Goal: Task Accomplishment & Management: Complete application form

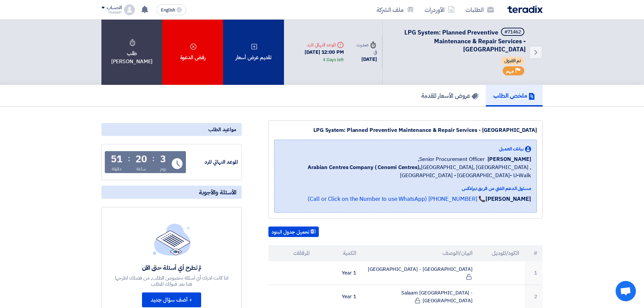
click at [254, 47] on icon at bounding box center [254, 46] width 7 height 7
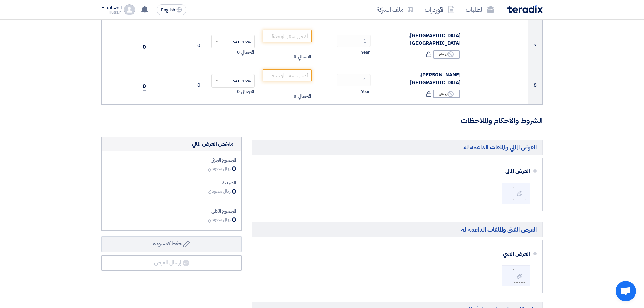
scroll to position [439, 0]
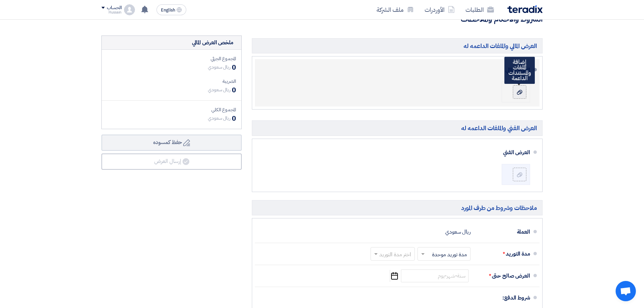
click at [522, 94] on icon at bounding box center [519, 92] width 5 height 5
click at [0, 0] on input "file" at bounding box center [0, 0] width 0 height 0
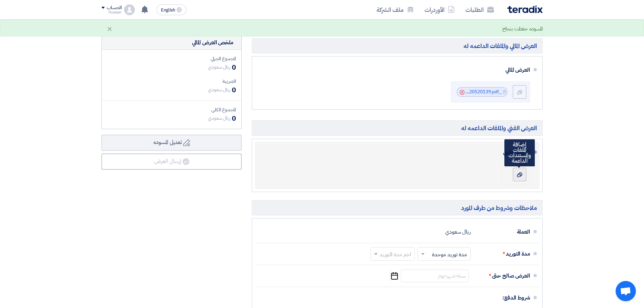
click at [523, 173] on label at bounding box center [520, 175] width 14 height 14
click at [0, 0] on input "file" at bounding box center [0, 0] width 0 height 0
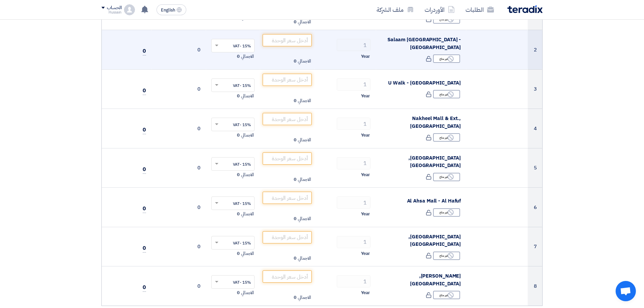
scroll to position [68, 0]
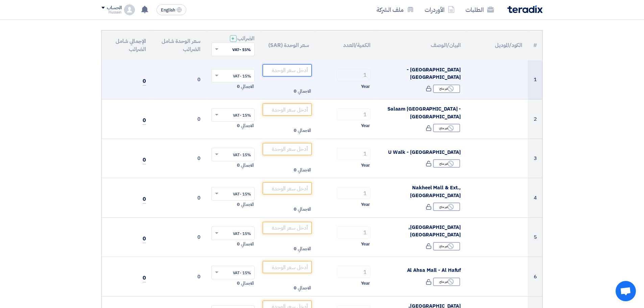
click at [285, 71] on input "number" at bounding box center [287, 70] width 49 height 12
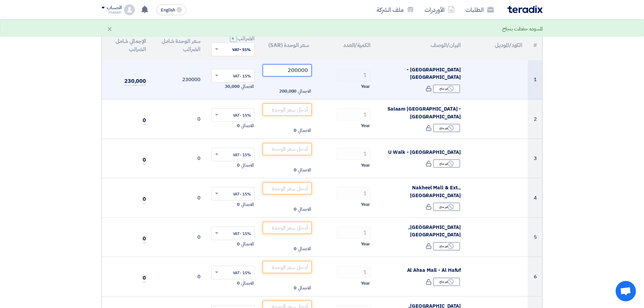
type input "200000"
click at [320, 84] on div "Year" at bounding box center [345, 86] width 51 height 8
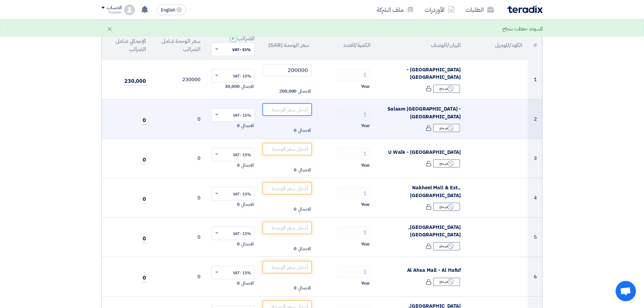
click at [294, 108] on input "number" at bounding box center [287, 109] width 49 height 12
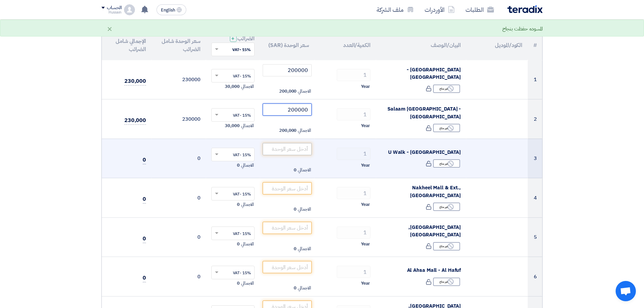
type input "200000"
click at [301, 147] on input "number" at bounding box center [287, 149] width 49 height 12
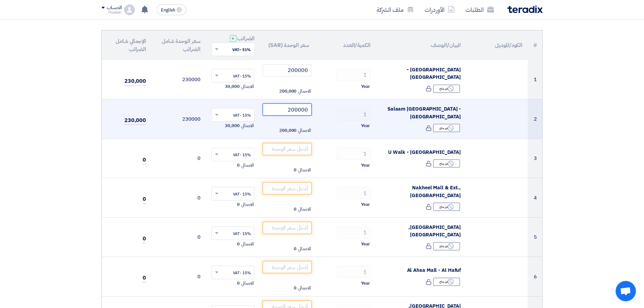
click at [297, 110] on input "200000" at bounding box center [287, 109] width 49 height 12
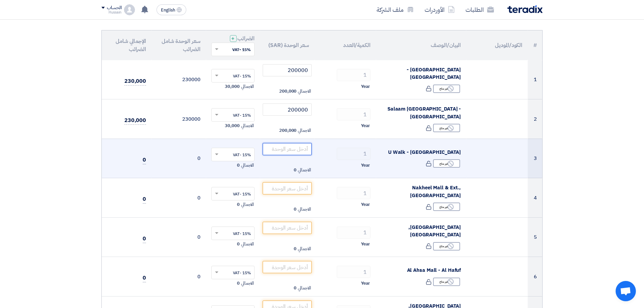
click at [302, 148] on input "number" at bounding box center [287, 149] width 49 height 12
paste input "200000"
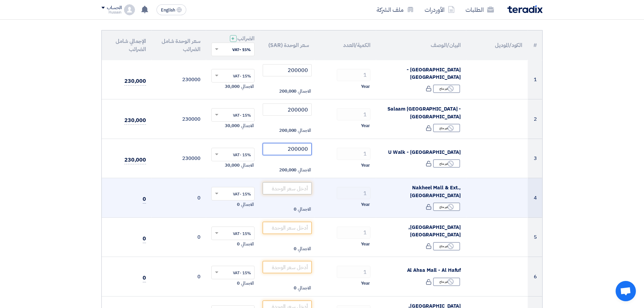
type input "200000"
click at [290, 186] on input "number" at bounding box center [287, 188] width 49 height 12
paste input "200000"
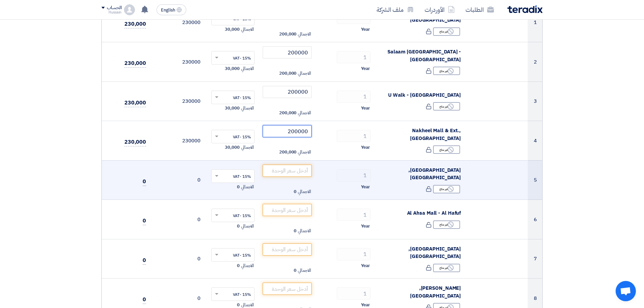
scroll to position [135, 0]
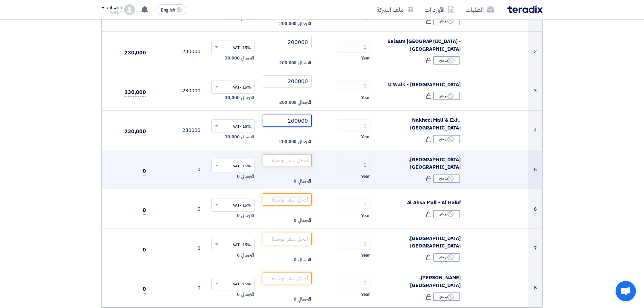
type input "200000"
click at [295, 162] on input "number" at bounding box center [287, 160] width 49 height 12
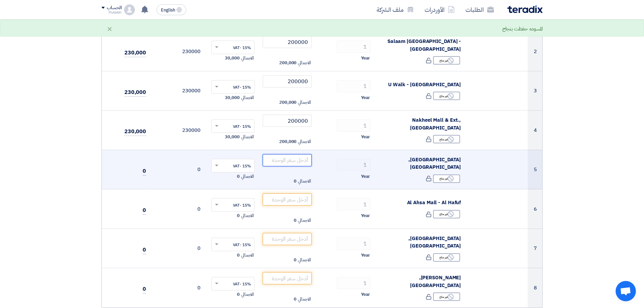
paste input "200000"
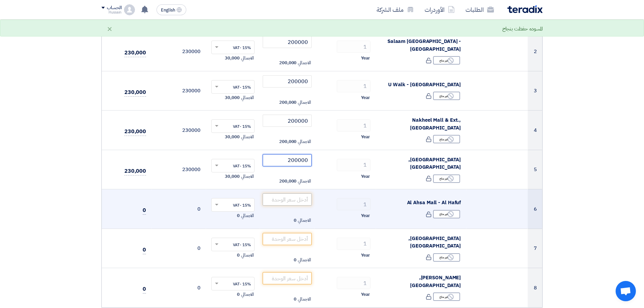
type input "200000"
click at [290, 197] on input "number" at bounding box center [287, 199] width 49 height 12
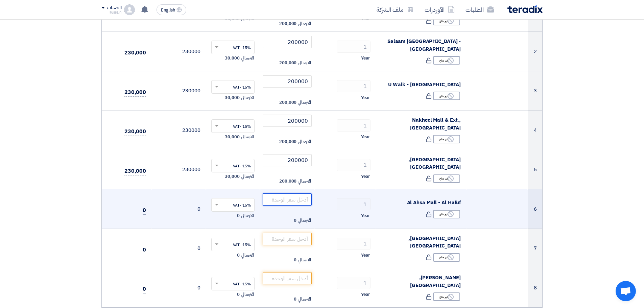
paste input "200000"
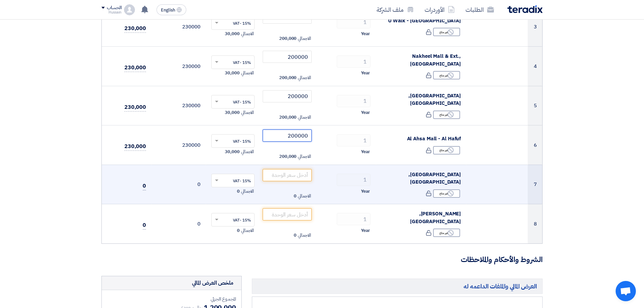
scroll to position [203, 0]
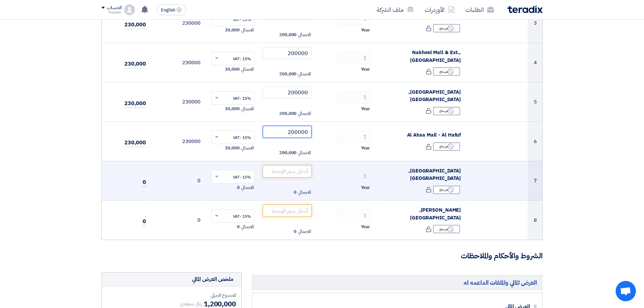
type input "200000"
click at [294, 168] on input "number" at bounding box center [287, 171] width 49 height 12
paste input "200000"
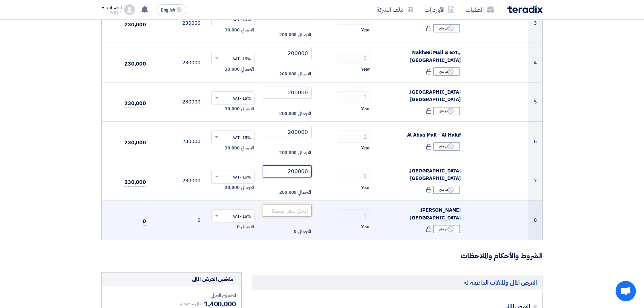
type input "200000"
click at [293, 208] on input "number" at bounding box center [287, 210] width 49 height 12
paste input "200000"
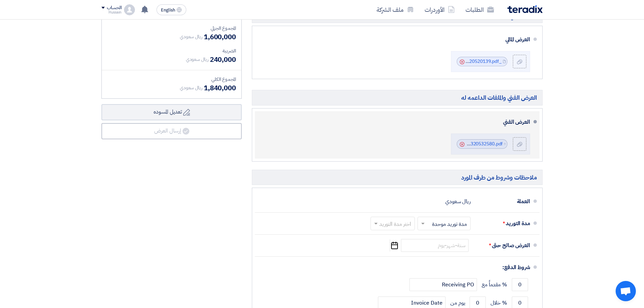
scroll to position [473, 0]
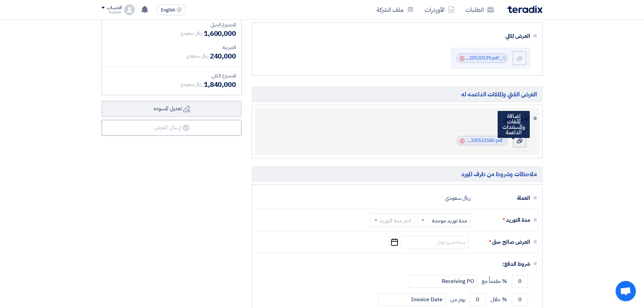
type input "200000"
click at [520, 140] on use at bounding box center [519, 140] width 5 height 5
click at [0, 0] on input "file" at bounding box center [0, 0] width 0 height 0
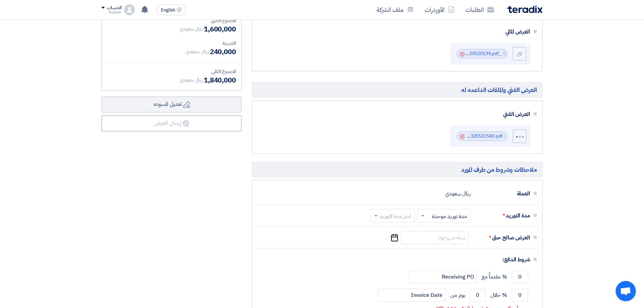
scroll to position [507, 0]
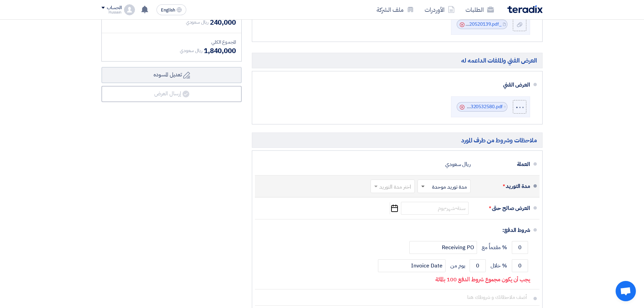
click at [424, 186] on span at bounding box center [422, 187] width 3 height 2
click at [395, 187] on input "text" at bounding box center [391, 187] width 41 height 10
click at [328, 188] on div "مدة التوريد * اختر مدة التوريد × مدة توريد موحدة × اختر مدة التوريد (1-2) أيام …" at bounding box center [395, 186] width 270 height 16
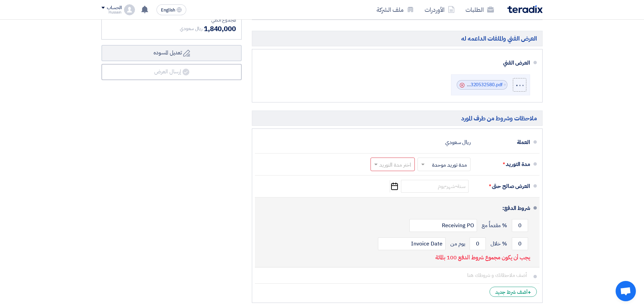
scroll to position [541, 0]
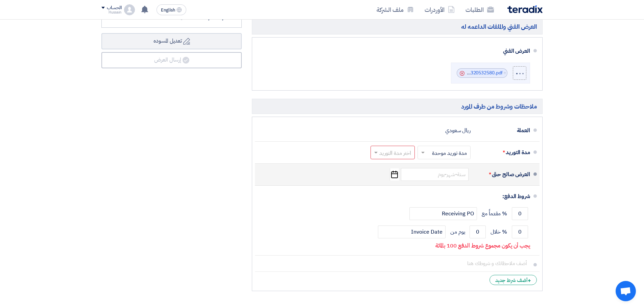
click at [351, 177] on div "العرض صالح حتى * Pick a date" at bounding box center [395, 174] width 270 height 16
click at [444, 174] on input at bounding box center [435, 174] width 68 height 13
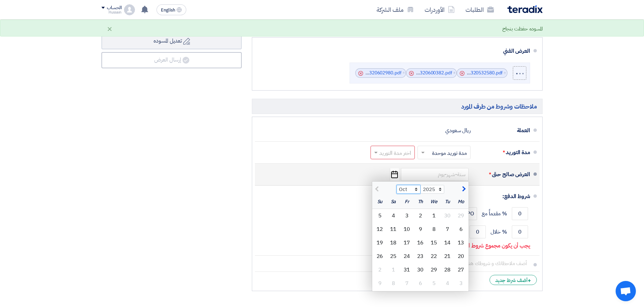
click at [415, 190] on select "Oct Nov Dec" at bounding box center [408, 189] width 24 height 9
select select "12"
click at [396, 185] on select "Oct Nov Dec" at bounding box center [408, 189] width 24 height 9
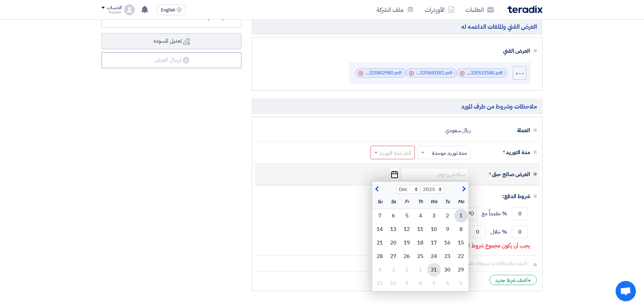
click at [434, 270] on div "31" at bounding box center [434, 270] width 14 height 14
type input "[DATE]"
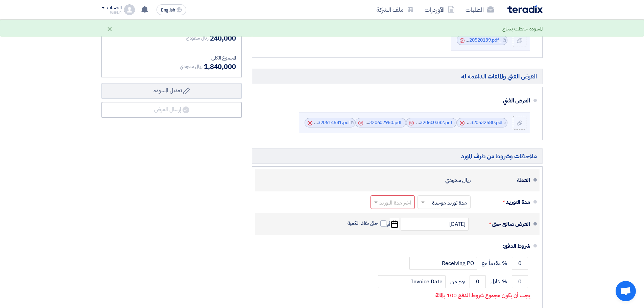
scroll to position [473, 0]
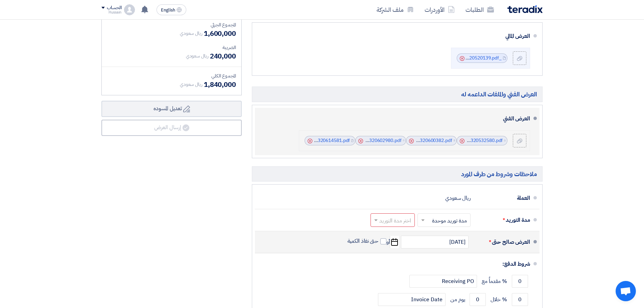
click at [462, 140] on icon "Cancel" at bounding box center [462, 141] width 5 height 5
click at [464, 142] on use at bounding box center [462, 141] width 5 height 5
click at [461, 142] on icon "Cancel" at bounding box center [462, 141] width 5 height 5
click at [462, 141] on use at bounding box center [462, 141] width 5 height 5
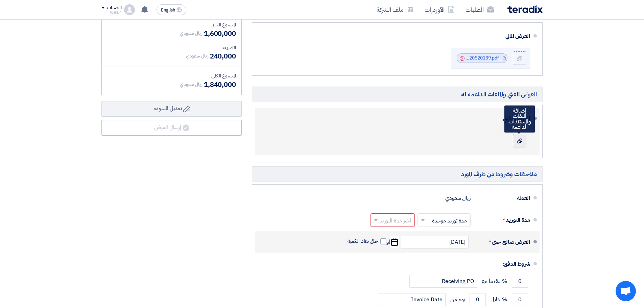
click at [521, 138] on icon at bounding box center [519, 140] width 5 height 5
click at [0, 0] on input "file" at bounding box center [0, 0] width 0 height 0
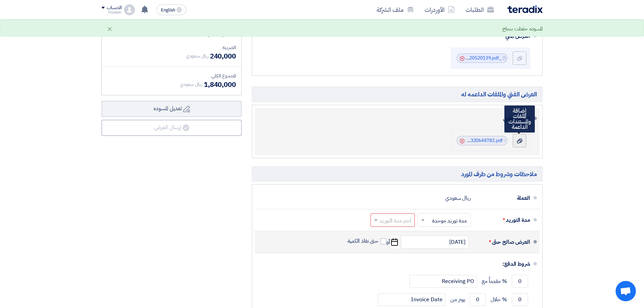
click at [520, 142] on use at bounding box center [519, 140] width 5 height 5
click at [0, 0] on input "file" at bounding box center [0, 0] width 0 height 0
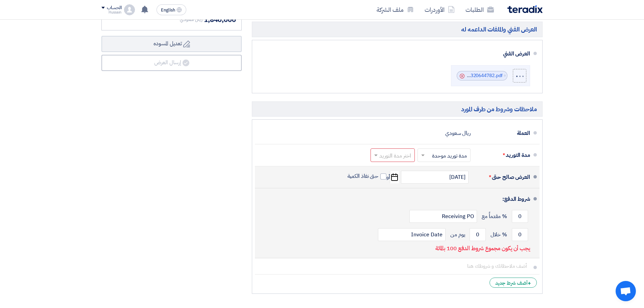
scroll to position [541, 0]
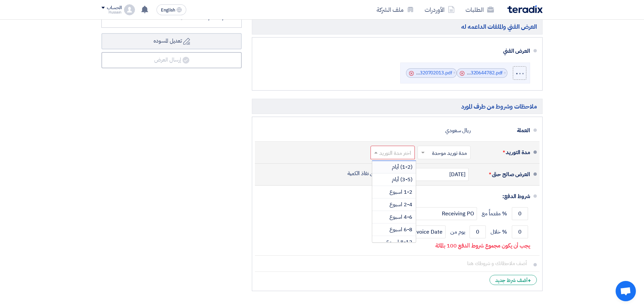
click at [394, 152] on input "text" at bounding box center [391, 153] width 41 height 10
click at [398, 166] on span "(1-2) أيام" at bounding box center [402, 167] width 21 height 8
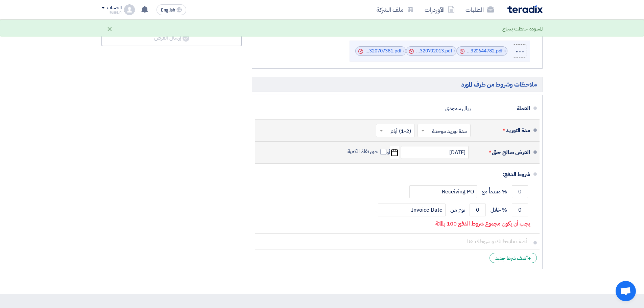
scroll to position [574, 0]
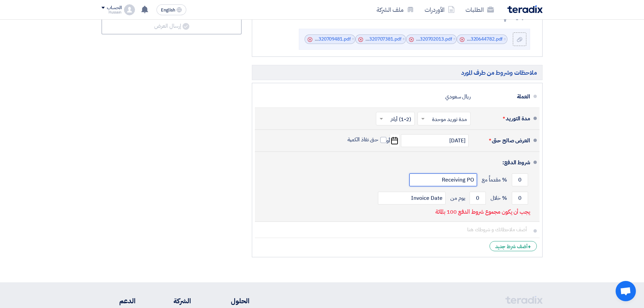
click at [427, 177] on input "Receiving PO" at bounding box center [443, 179] width 68 height 13
drag, startPoint x: 518, startPoint y: 179, endPoint x: 530, endPoint y: 178, distance: 11.6
click at [530, 179] on div "0 % مقدماً مع Receiving PO" at bounding box center [395, 180] width 270 height 18
type input "50"
click at [465, 177] on input "Receiving PO" at bounding box center [443, 179] width 68 height 13
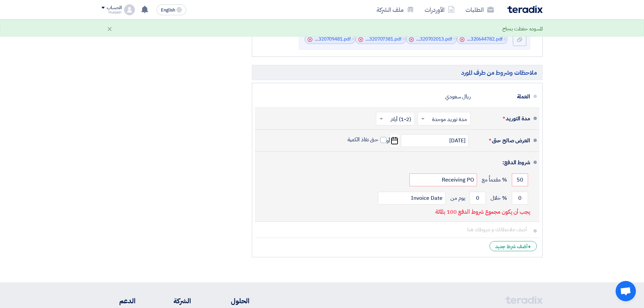
click at [397, 165] on div "شروط الدفع:" at bounding box center [398, 162] width 264 height 16
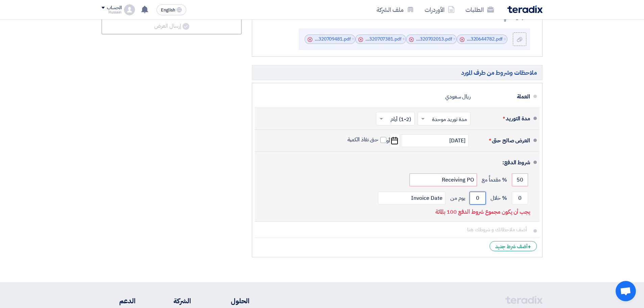
drag, startPoint x: 476, startPoint y: 197, endPoint x: 480, endPoint y: 197, distance: 3.7
click at [480, 197] on input "0" at bounding box center [477, 198] width 16 height 13
drag, startPoint x: 517, startPoint y: 197, endPoint x: 522, endPoint y: 197, distance: 5.1
click at [522, 197] on input "0" at bounding box center [520, 198] width 16 height 13
click at [349, 195] on div "0 % خلال 0 يوم من Invoice Date" at bounding box center [395, 198] width 270 height 18
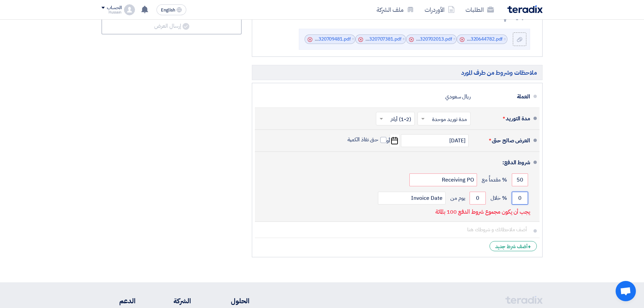
drag, startPoint x: 517, startPoint y: 199, endPoint x: 537, endPoint y: 199, distance: 19.3
click at [537, 199] on li "شروط الدفع: 50 % مقدماً مع Receiving PO 0 % خلال 0 Invoice Date" at bounding box center [397, 187] width 285 height 70
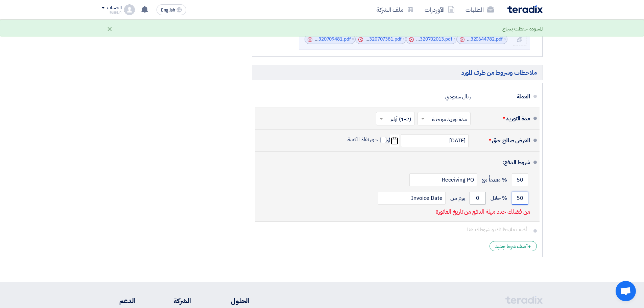
type input "50"
drag, startPoint x: 475, startPoint y: 197, endPoint x: 481, endPoint y: 197, distance: 5.7
click at [481, 197] on input "0" at bounding box center [477, 198] width 16 height 13
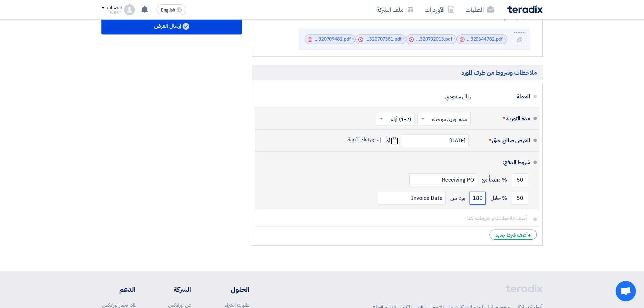
type input "180"
click at [354, 187] on div "50 % مقدماً مع Receiving PO" at bounding box center [395, 180] width 270 height 18
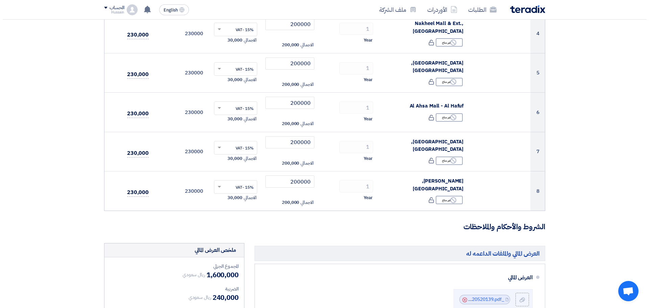
scroll to position [406, 0]
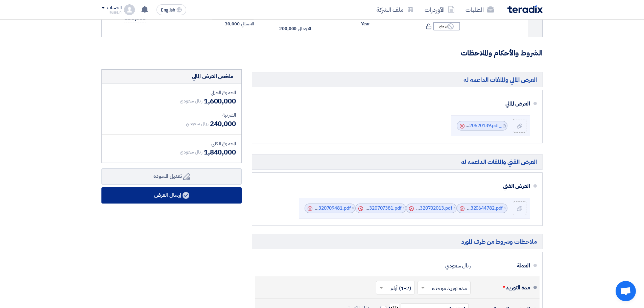
click at [169, 195] on button "إرسال العرض" at bounding box center [171, 195] width 140 height 16
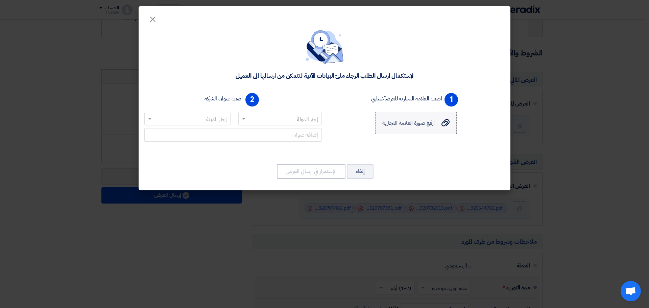
click at [419, 120] on span "ارفع صورة العلامة التجارية" at bounding box center [408, 123] width 53 height 8
click at [0, 0] on input "ارفع صورة العلامة التجارية ارفع صورة العلامة التجارية" at bounding box center [0, 0] width 0 height 0
click at [298, 122] on input "text" at bounding box center [284, 119] width 70 height 11
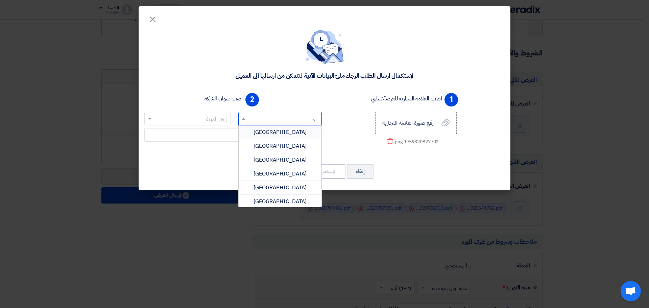
type input "sa"
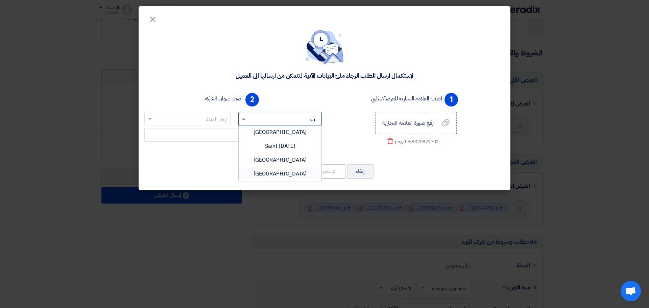
click at [274, 172] on span "[GEOGRAPHIC_DATA]" at bounding box center [279, 174] width 53 height 8
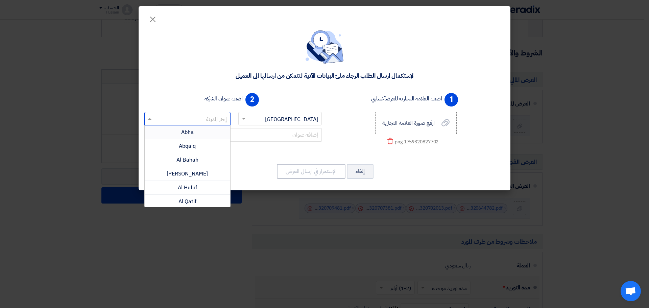
click at [213, 120] on input "text" at bounding box center [191, 119] width 73 height 11
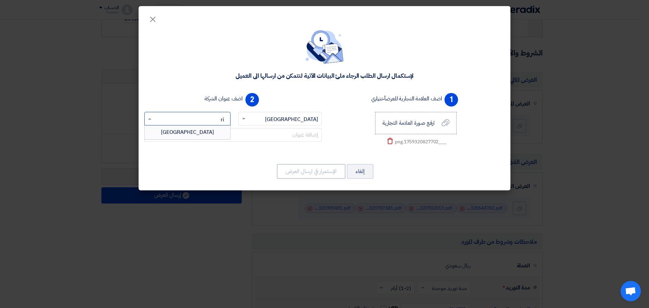
type input "riy"
click at [208, 129] on div "[GEOGRAPHIC_DATA]" at bounding box center [187, 132] width 85 height 14
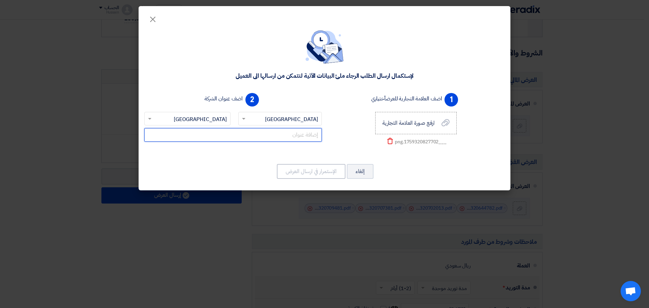
click at [297, 135] on input "text" at bounding box center [232, 135] width 177 height 14
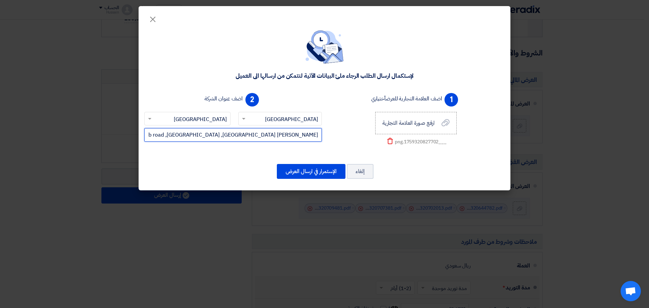
click at [319, 134] on input "[PERSON_NAME] talib road ,[GEOGRAPHIC_DATA] ,[GEOGRAPHIC_DATA]" at bounding box center [232, 135] width 177 height 14
type input "Air&Gas-[PERSON_NAME] road ,khalidiyah ,[GEOGRAPHIC_DATA]"
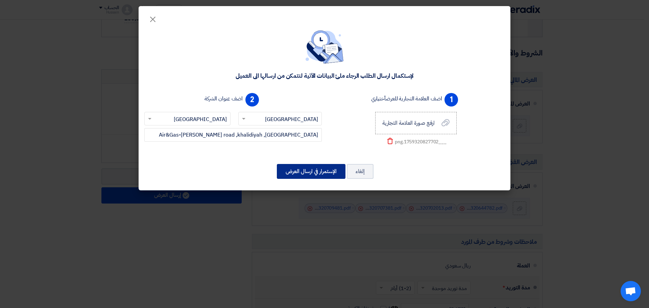
click at [317, 171] on button "الإستمرار في ارسال العرض" at bounding box center [311, 171] width 69 height 15
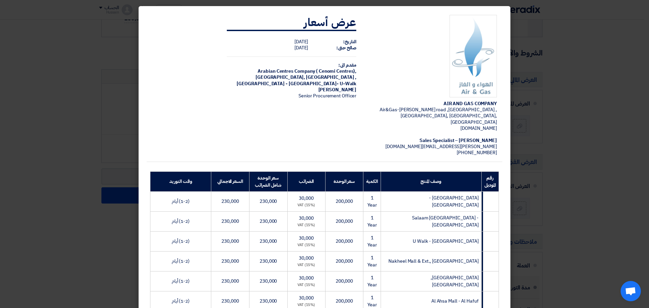
click at [473, 143] on span "[PERSON_NAME][EMAIL_ADDRESS][DOMAIN_NAME]" at bounding box center [441, 146] width 112 height 7
click at [442, 139] on td "AIR AND GAS COMPANY Air&Gas-[PERSON_NAME] aby talib road ,[GEOGRAPHIC_DATA] ,[G…" at bounding box center [432, 85] width 141 height 152
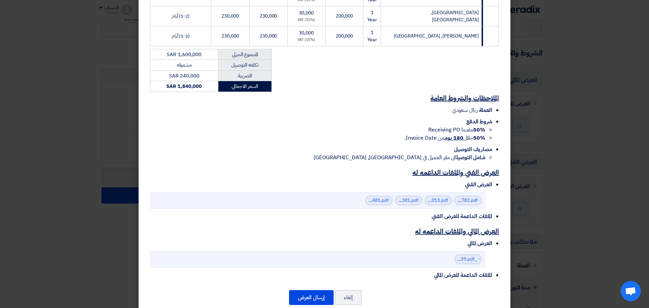
scroll to position [313, 0]
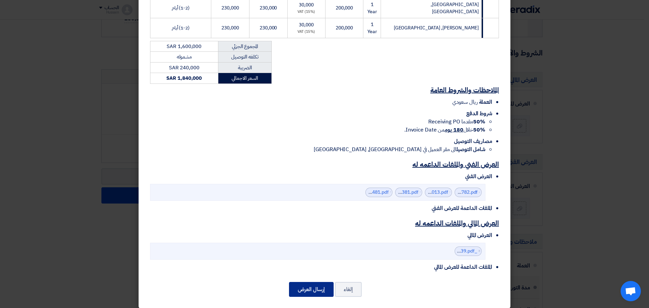
click at [313, 282] on button "إرسال العرض" at bounding box center [311, 289] width 45 height 15
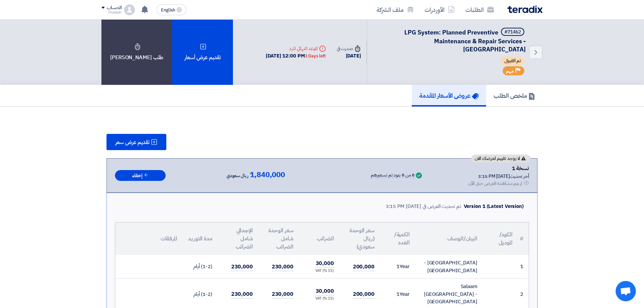
click at [527, 9] on img at bounding box center [524, 9] width 35 height 8
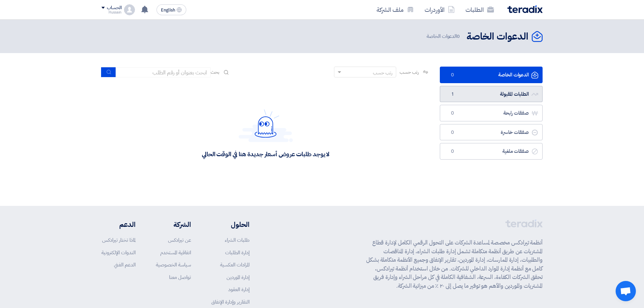
click at [517, 96] on link "الطلبات المقبولة الطلبات المقبولة 1" at bounding box center [491, 94] width 103 height 17
